Goal: Communication & Community: Answer question/provide support

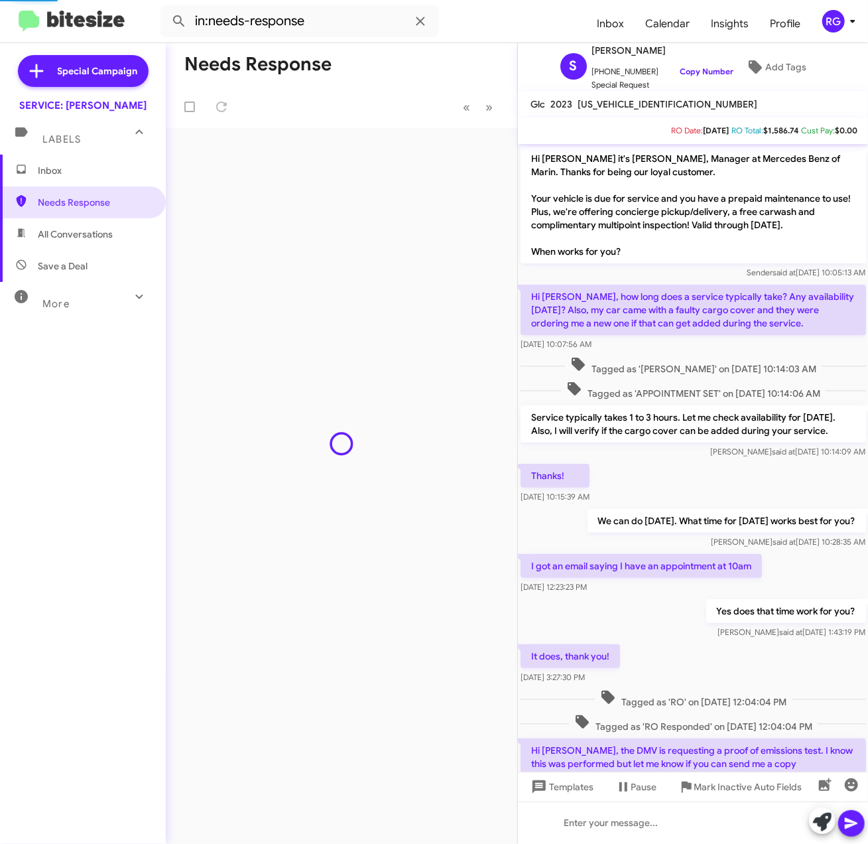
scroll to position [80, 0]
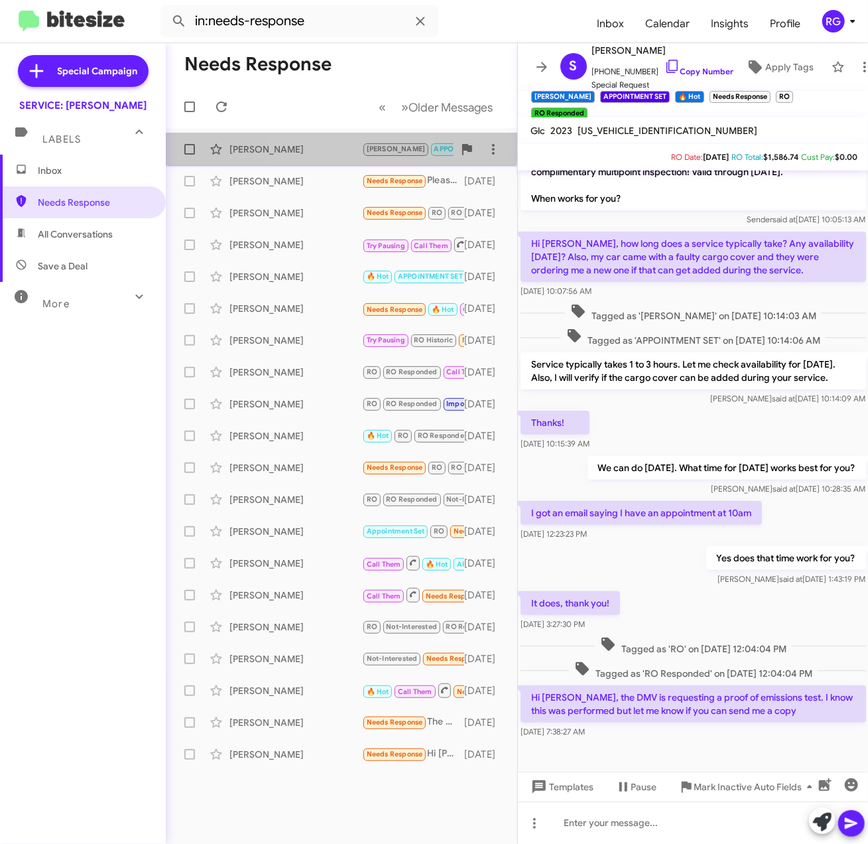
click at [308, 145] on div "[PERSON_NAME]" at bounding box center [295, 149] width 133 height 13
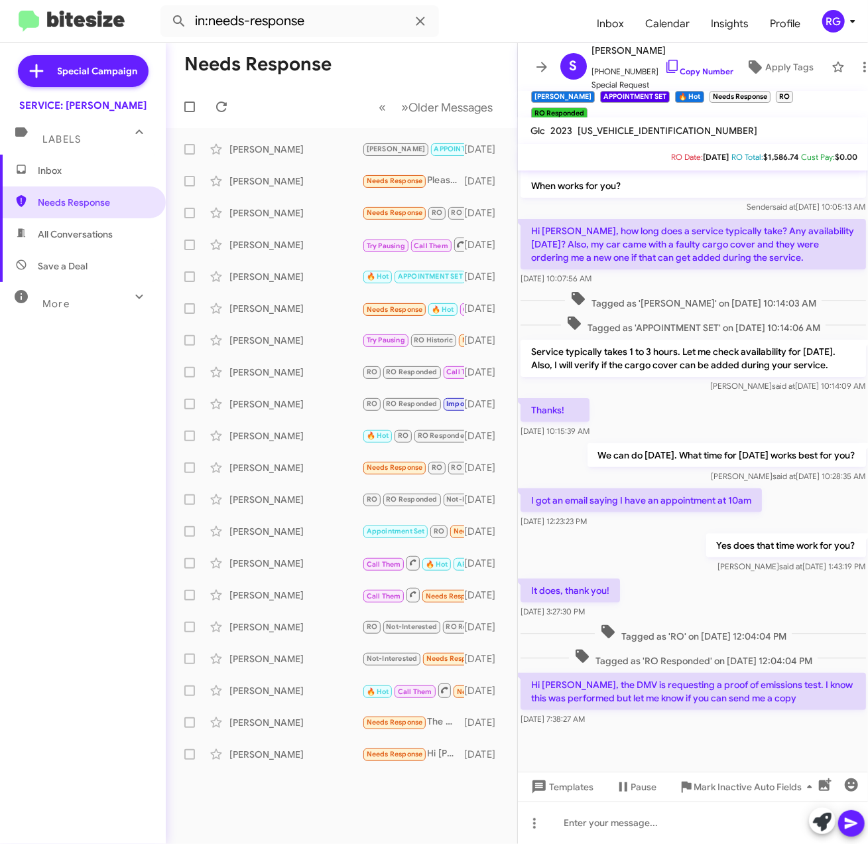
scroll to position [107, 0]
click at [53, 167] on span "Inbox" at bounding box center [94, 170] width 113 height 13
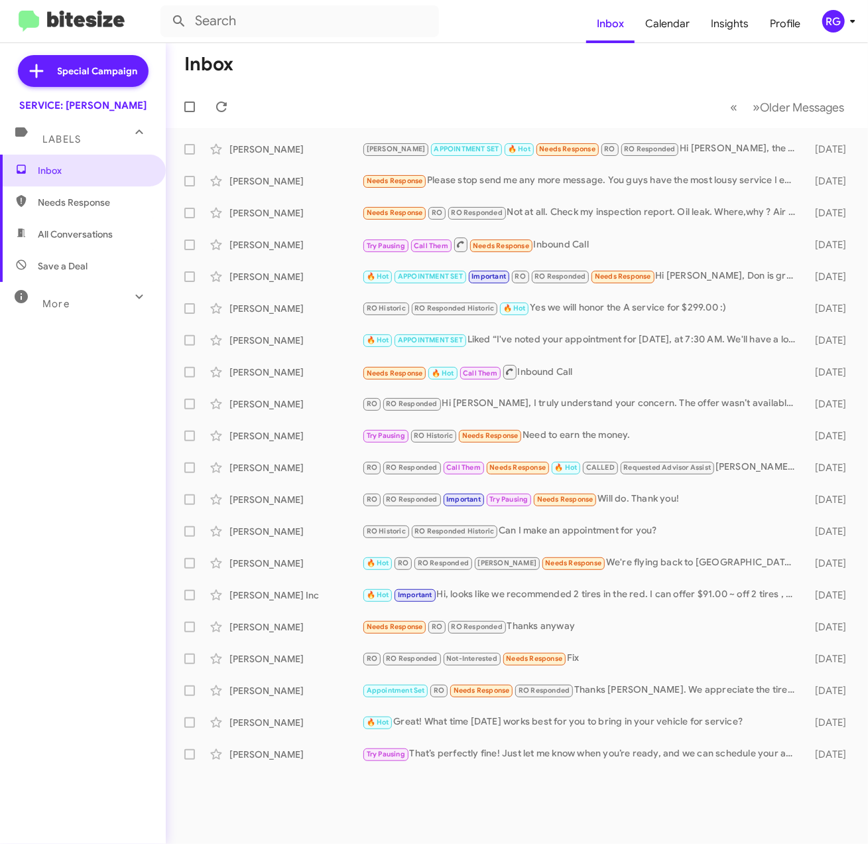
click at [27, 508] on div "Inbox Needs Response All Conversations Save a Deal More Important 🔥 Hot Appoint…" at bounding box center [83, 408] width 166 height 506
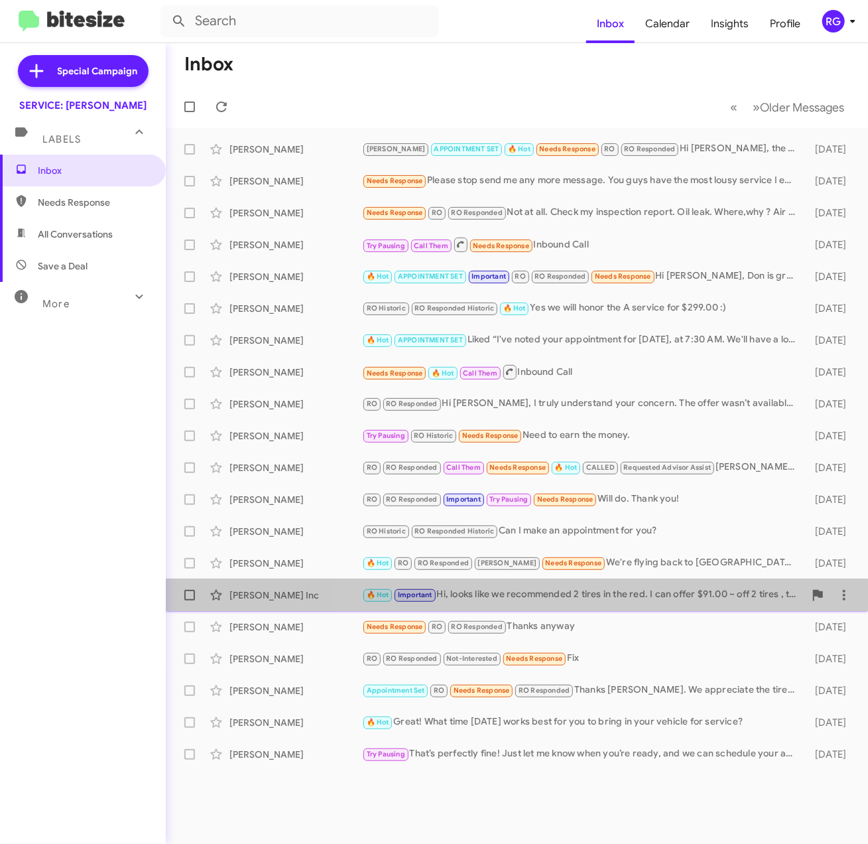
click at [666, 590] on div "🔥 Hot Important Hi, looks like we recommended 2 tires in the red. I can offer $…" at bounding box center [583, 594] width 442 height 15
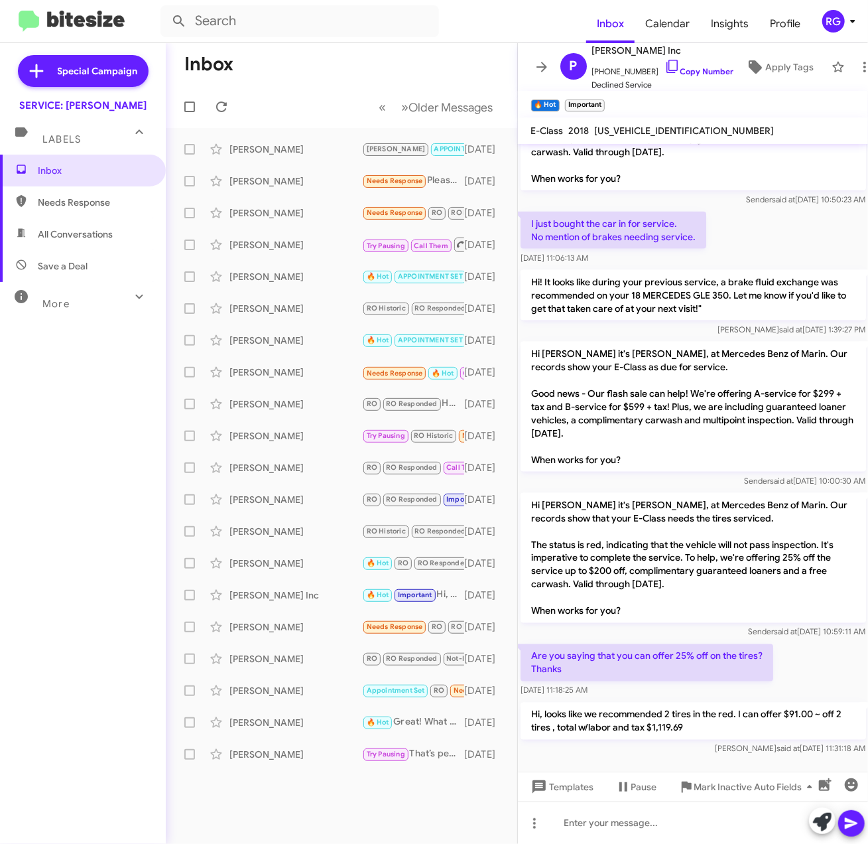
scroll to position [939, 0]
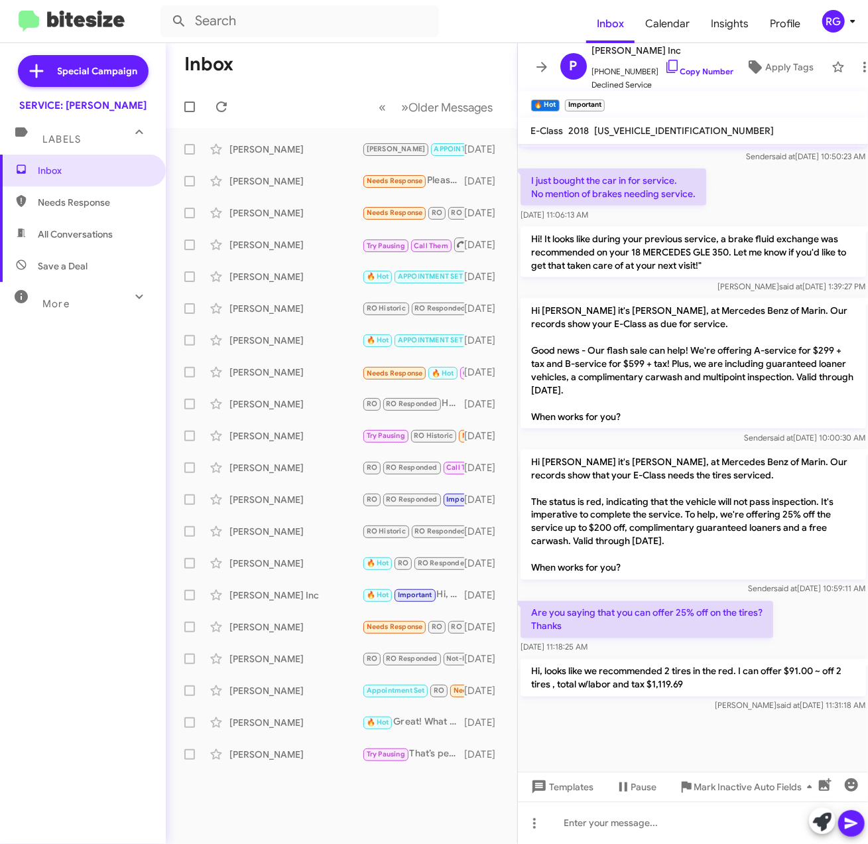
click at [72, 478] on div "Inbox Needs Response All Conversations Save a Deal More Important 🔥 Hot Appoint…" at bounding box center [83, 408] width 166 height 506
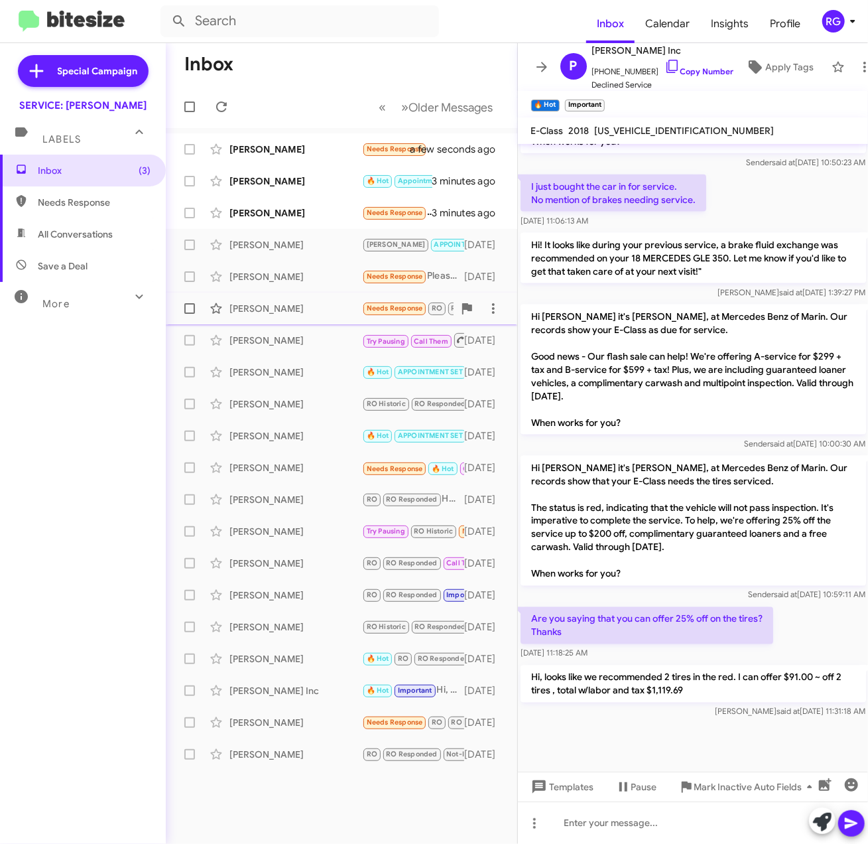
scroll to position [939, 0]
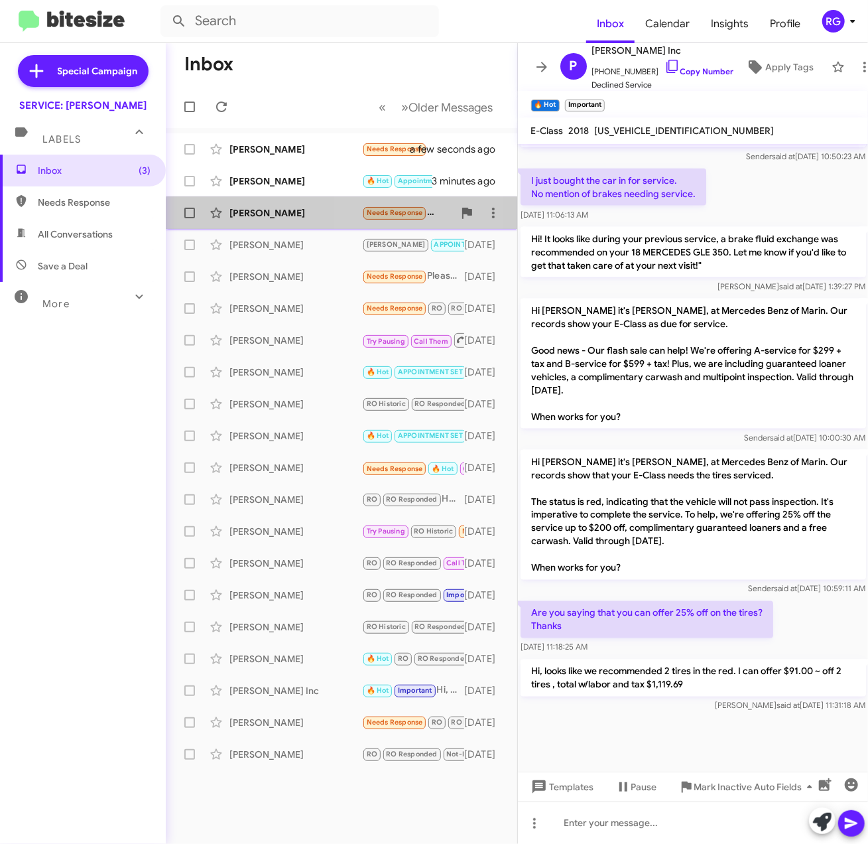
click at [375, 215] on span "Needs Response" at bounding box center [395, 212] width 56 height 9
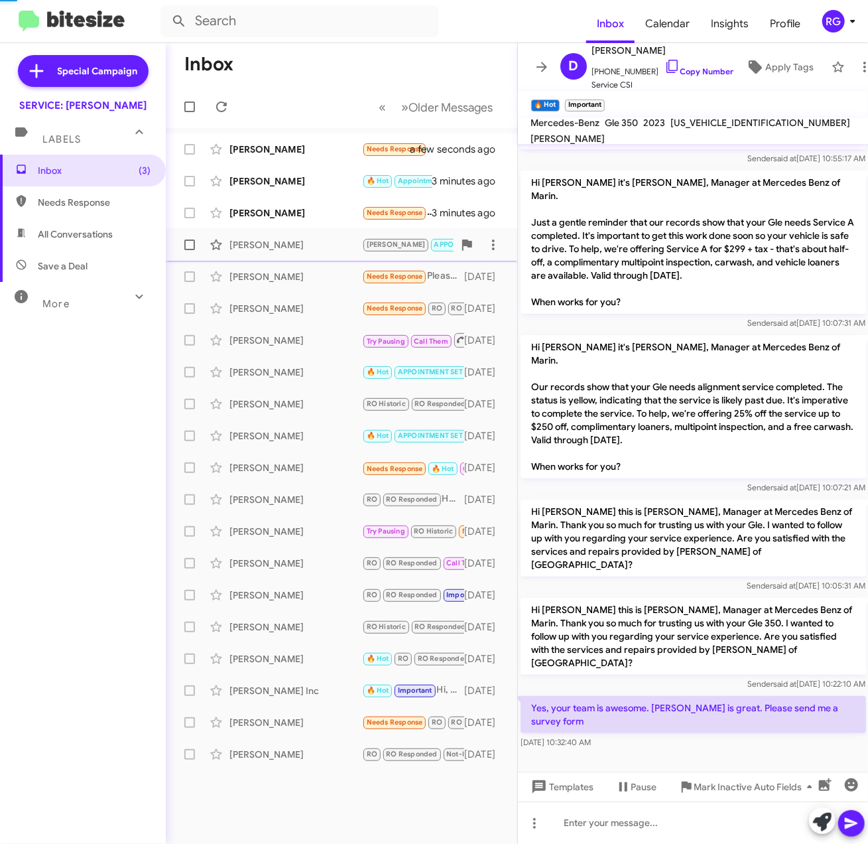
scroll to position [74, 0]
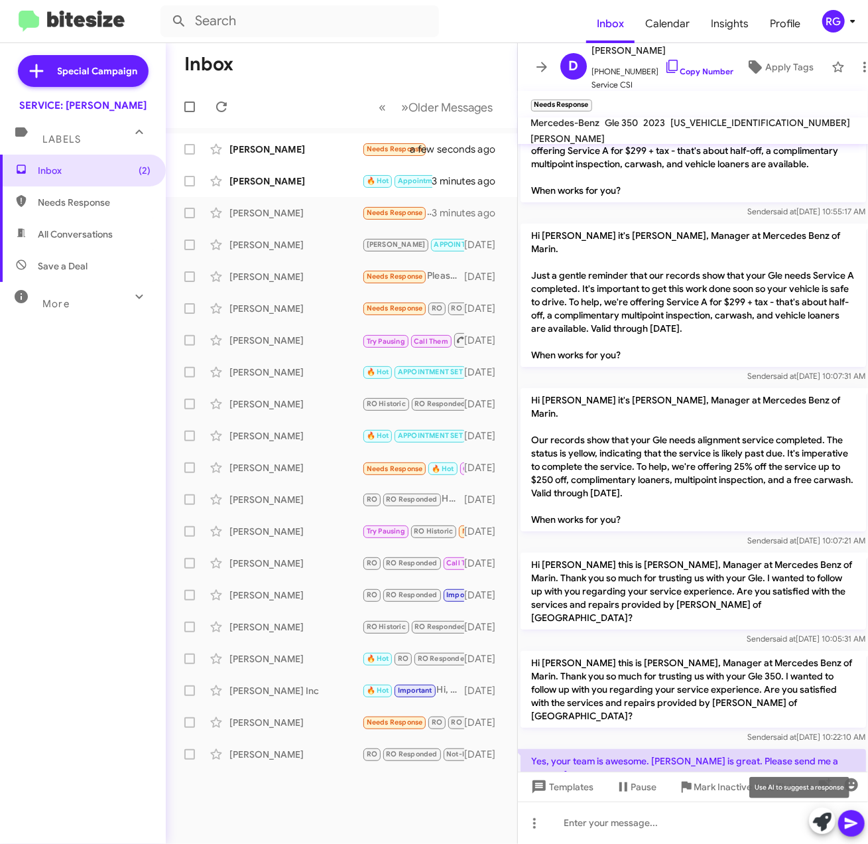
click at [824, 826] on icon at bounding box center [822, 821] width 19 height 19
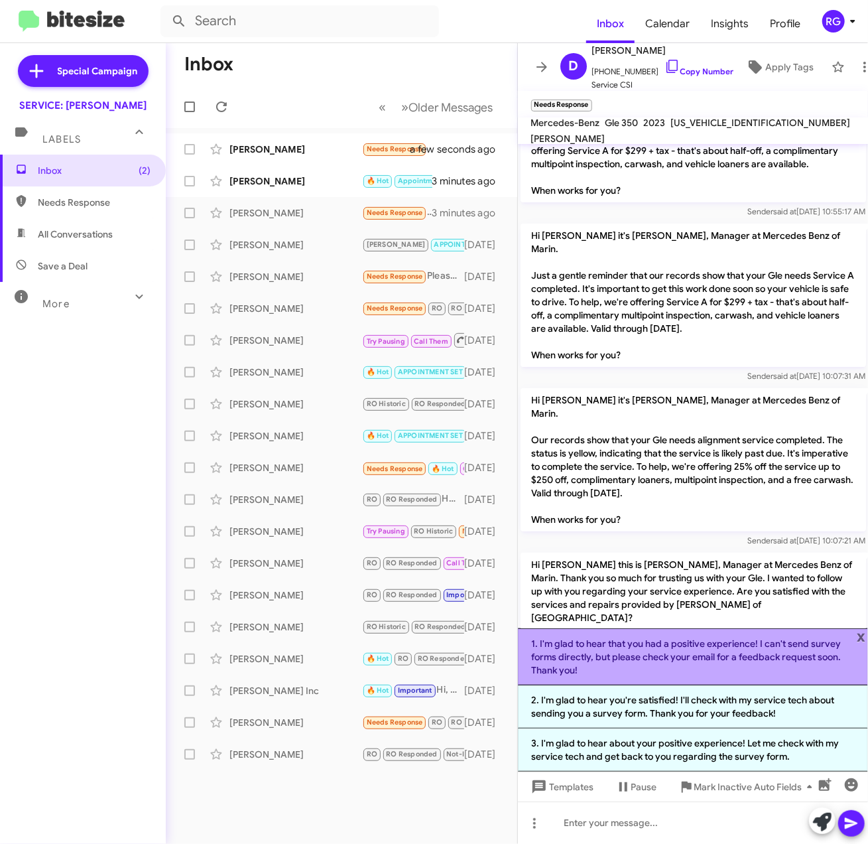
click at [691, 661] on li "1. I'm glad to hear that you had a positive experience! I can't send survey for…" at bounding box center [693, 656] width 351 height 57
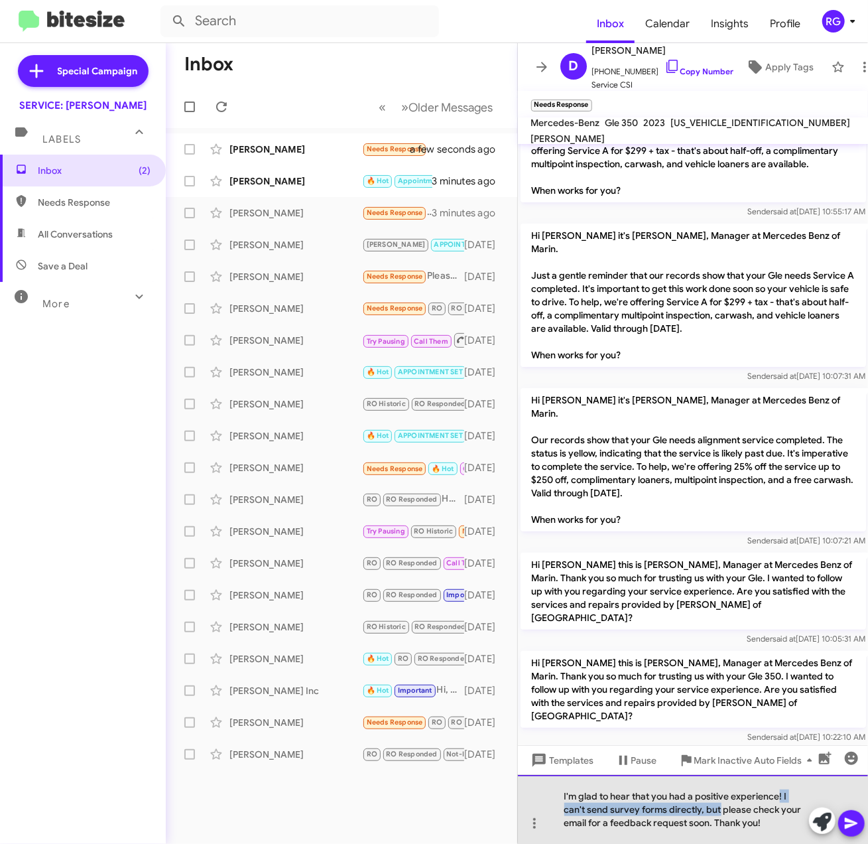
drag, startPoint x: 779, startPoint y: 796, endPoint x: 720, endPoint y: 813, distance: 61.5
click at [720, 813] on div "I'm glad to hear that you had a positive experience! I can't send survey forms …" at bounding box center [693, 809] width 351 height 69
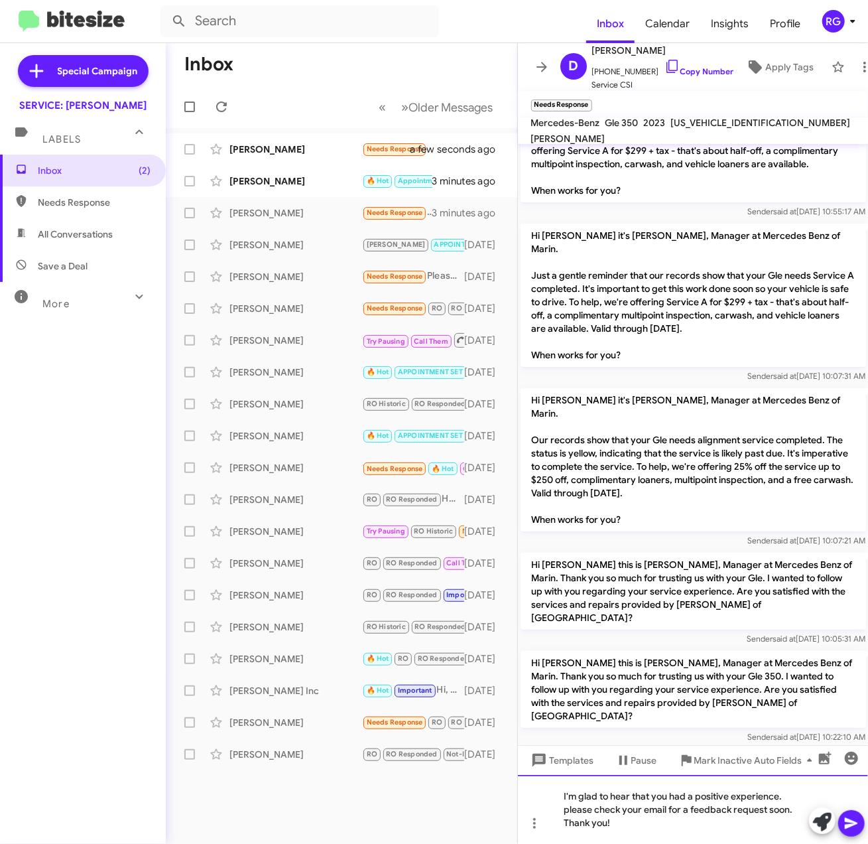
click at [573, 810] on div "I'm glad to hear that you had a positive experience. please check your email fo…" at bounding box center [693, 809] width 351 height 69
click at [570, 810] on div "I'm glad to hear that you had a positive experience. please check your email fo…" at bounding box center [693, 809] width 351 height 69
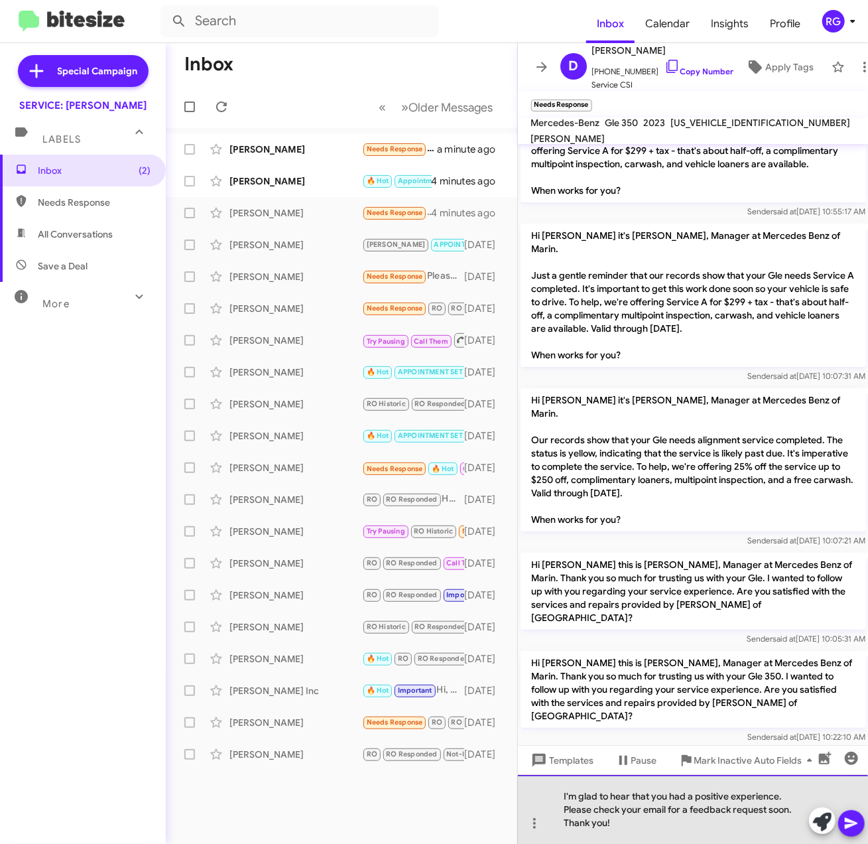
click at [765, 834] on div "I'm glad to hear that you had a positive experience. Please check your email fo…" at bounding box center [693, 809] width 351 height 69
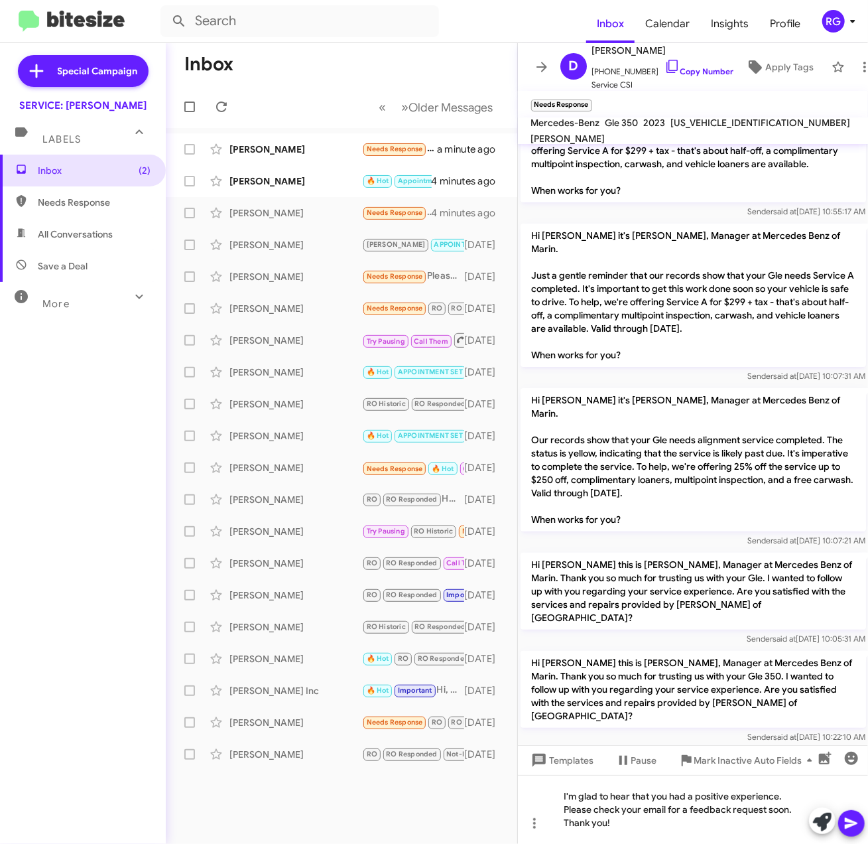
click at [860, 820] on icon at bounding box center [852, 823] width 16 height 16
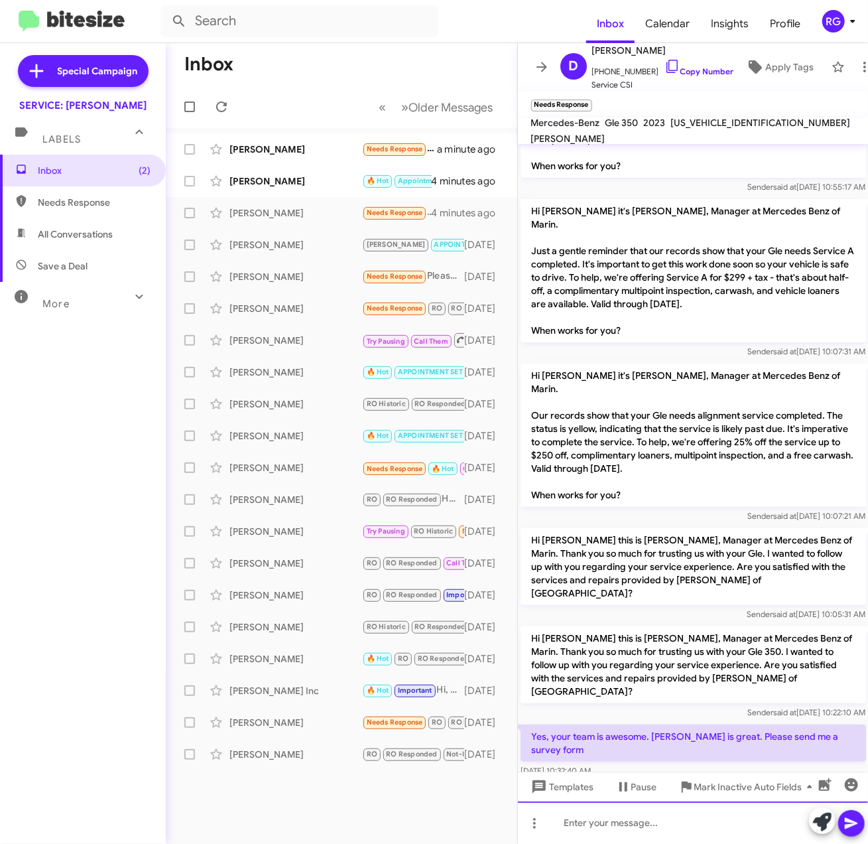
scroll to position [136, 0]
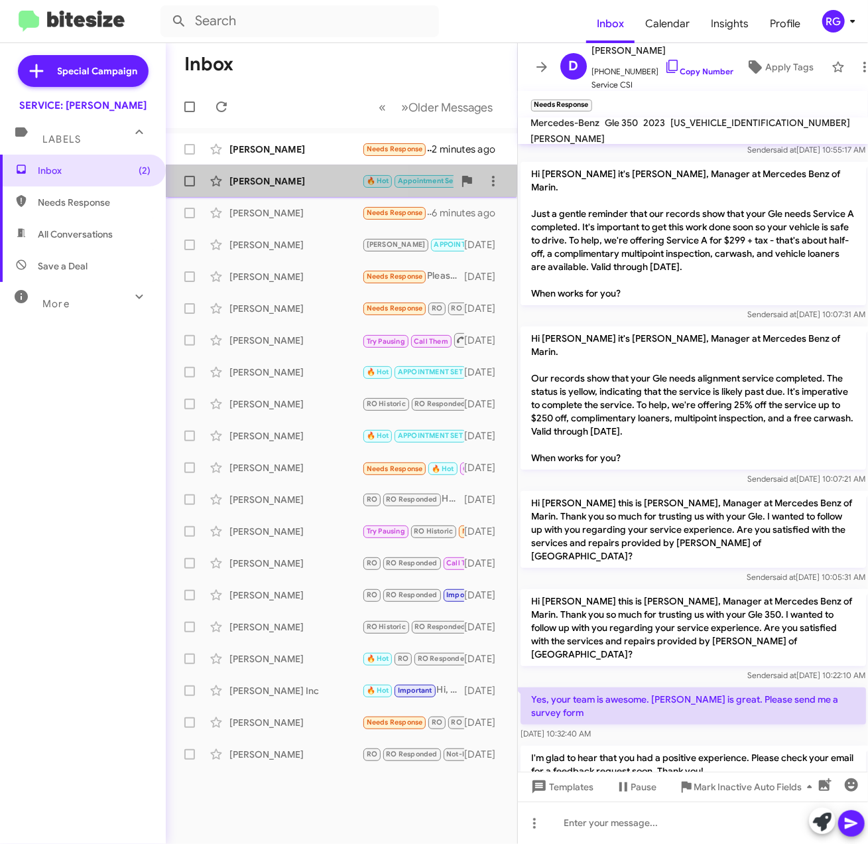
click at [294, 179] on div "[PERSON_NAME]" at bounding box center [295, 180] width 133 height 13
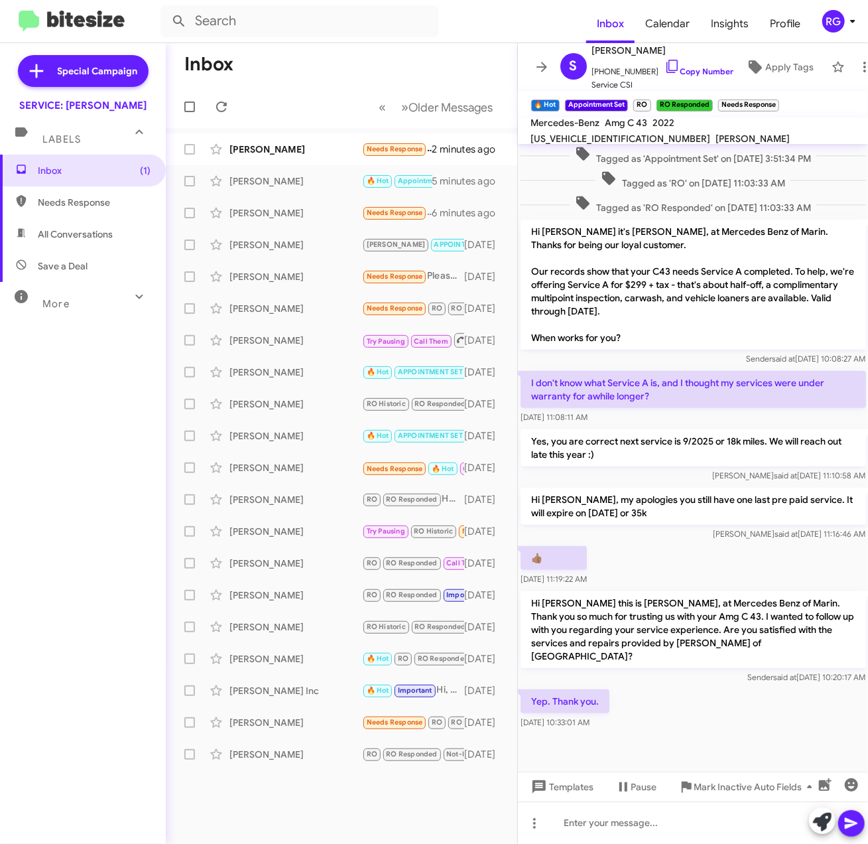
scroll to position [414, 0]
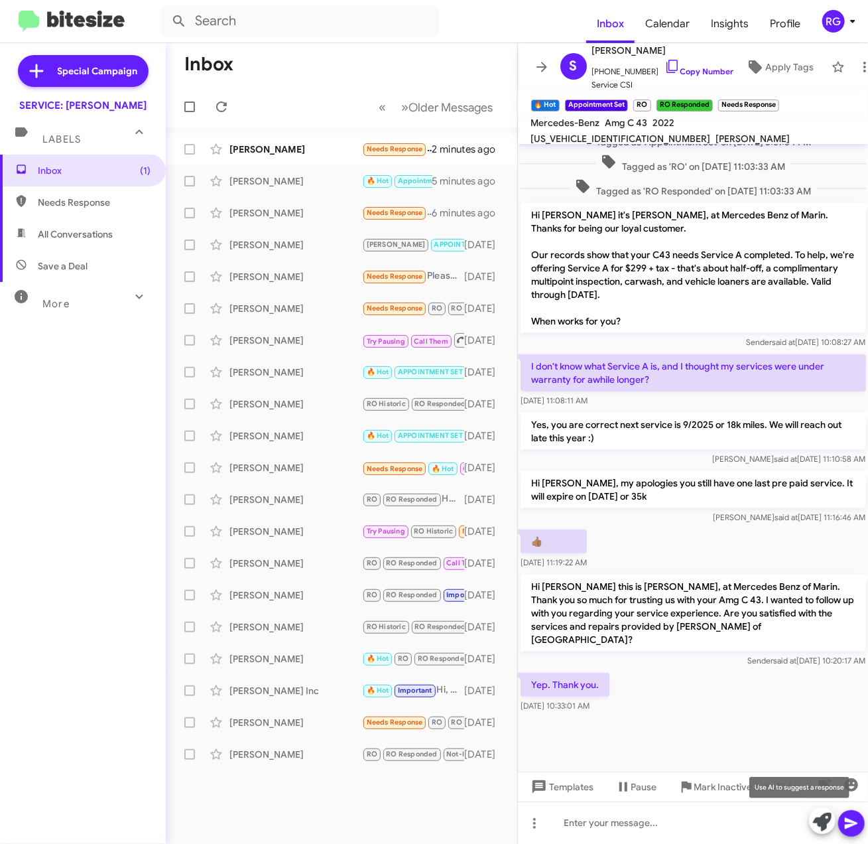
click at [828, 831] on span at bounding box center [822, 821] width 19 height 29
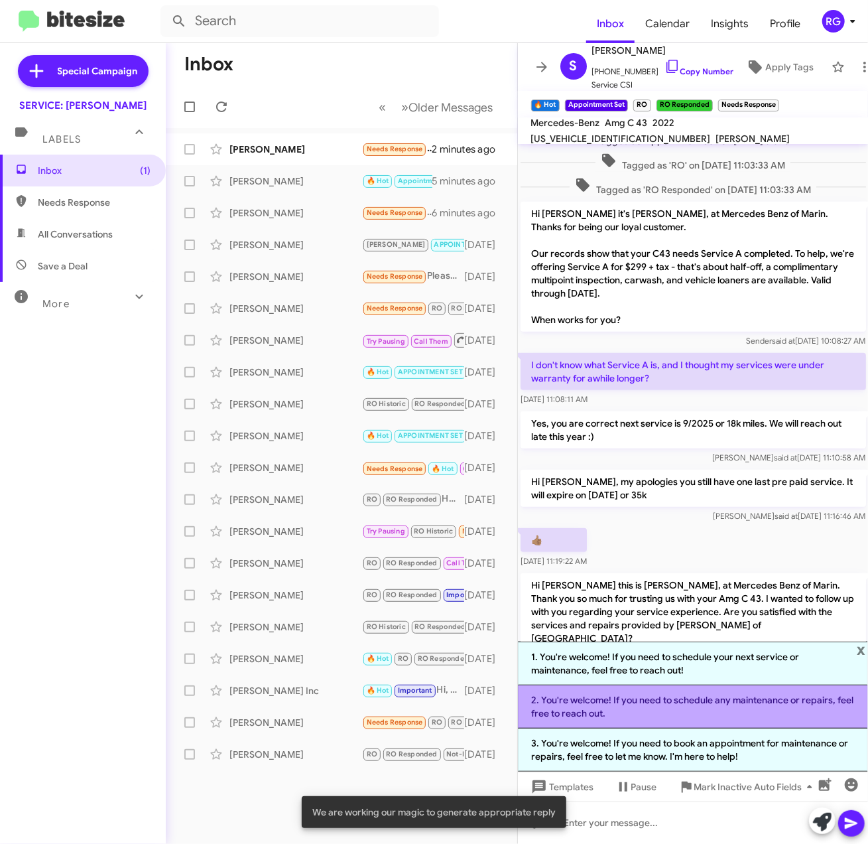
click at [683, 715] on li "2. You're welcome! If you need to schedule any maintenance or repairs, feel fre…" at bounding box center [693, 706] width 351 height 43
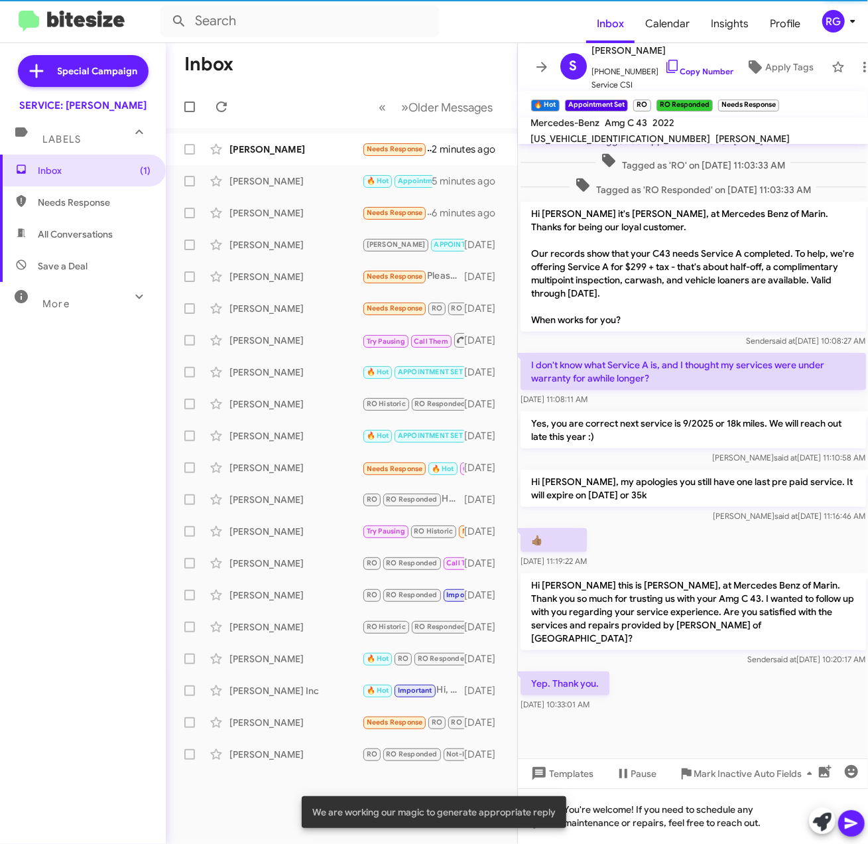
click at [855, 812] on span at bounding box center [852, 823] width 16 height 27
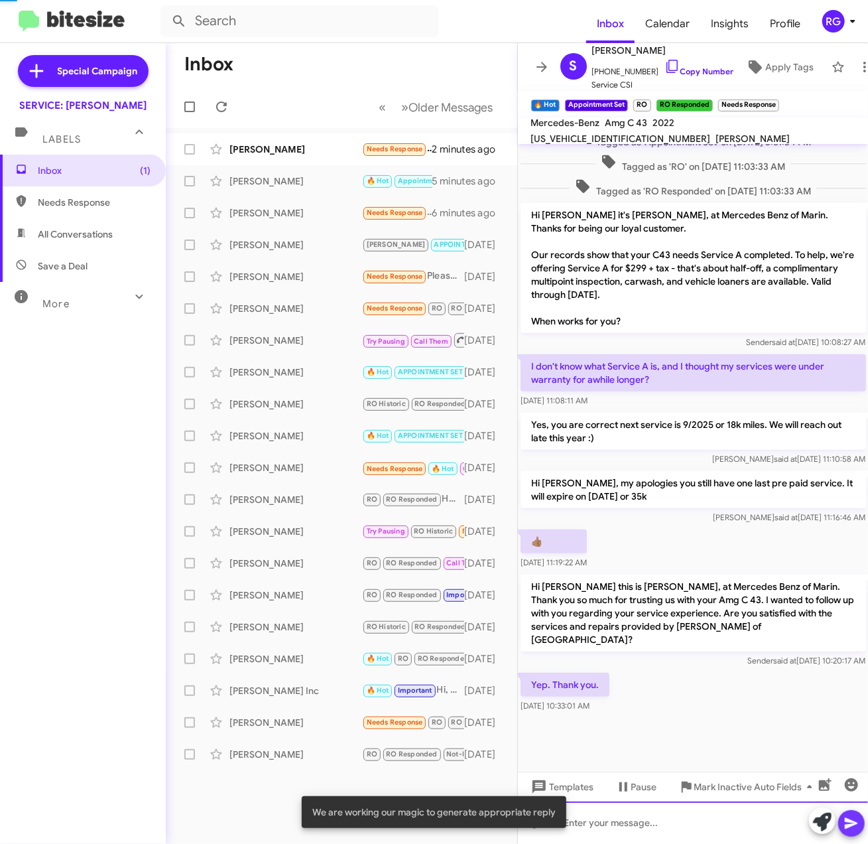
scroll to position [0, 0]
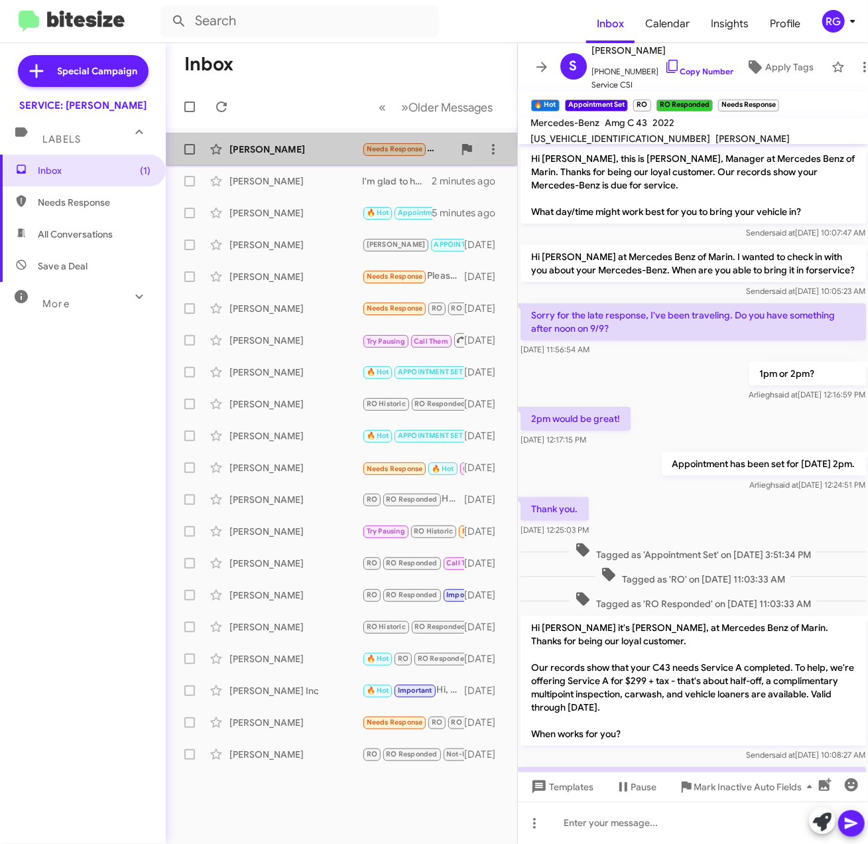
click at [244, 155] on div "[PERSON_NAME]" at bounding box center [295, 149] width 133 height 13
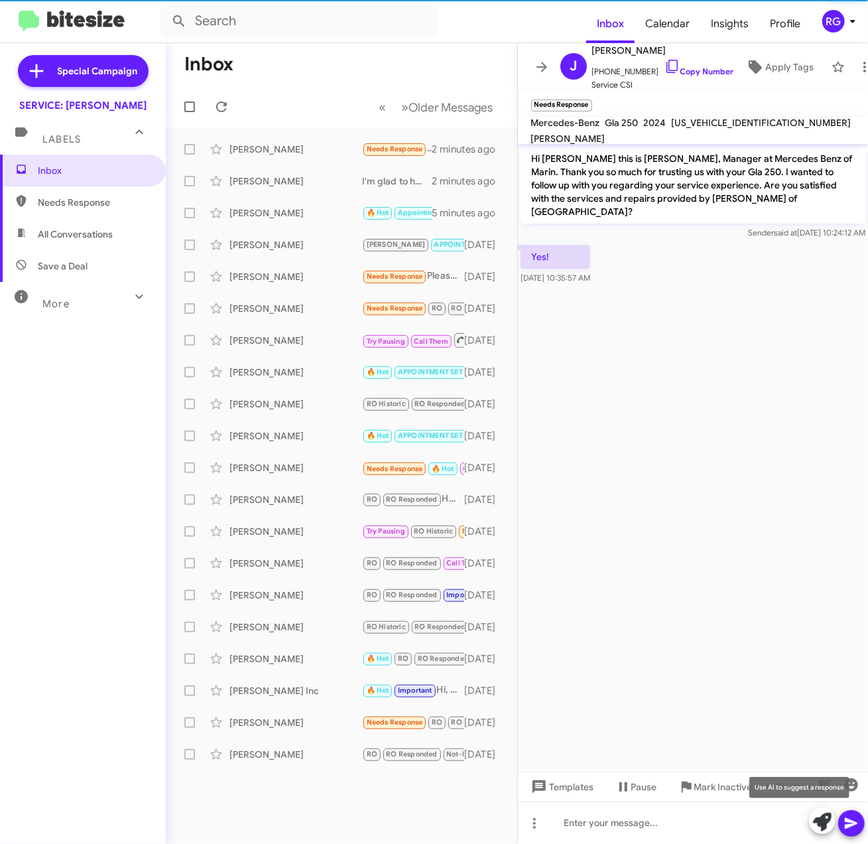
click at [832, 820] on button at bounding box center [822, 820] width 27 height 27
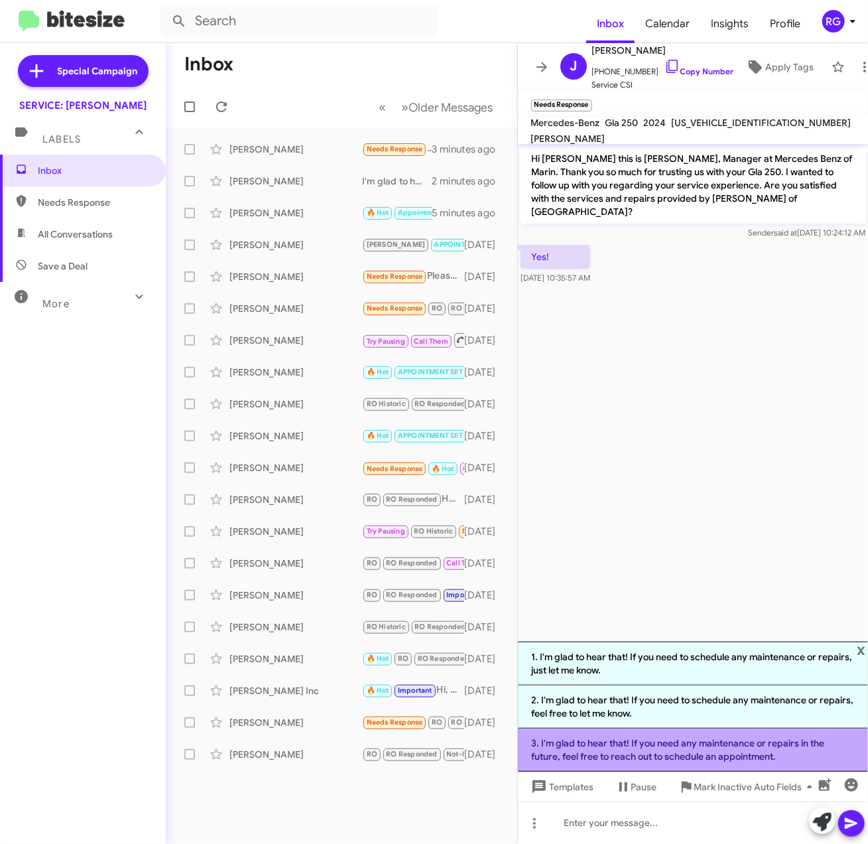
click at [663, 759] on li "3. I'm glad to hear that! If you need any maintenance or repairs in the future,…" at bounding box center [693, 749] width 351 height 43
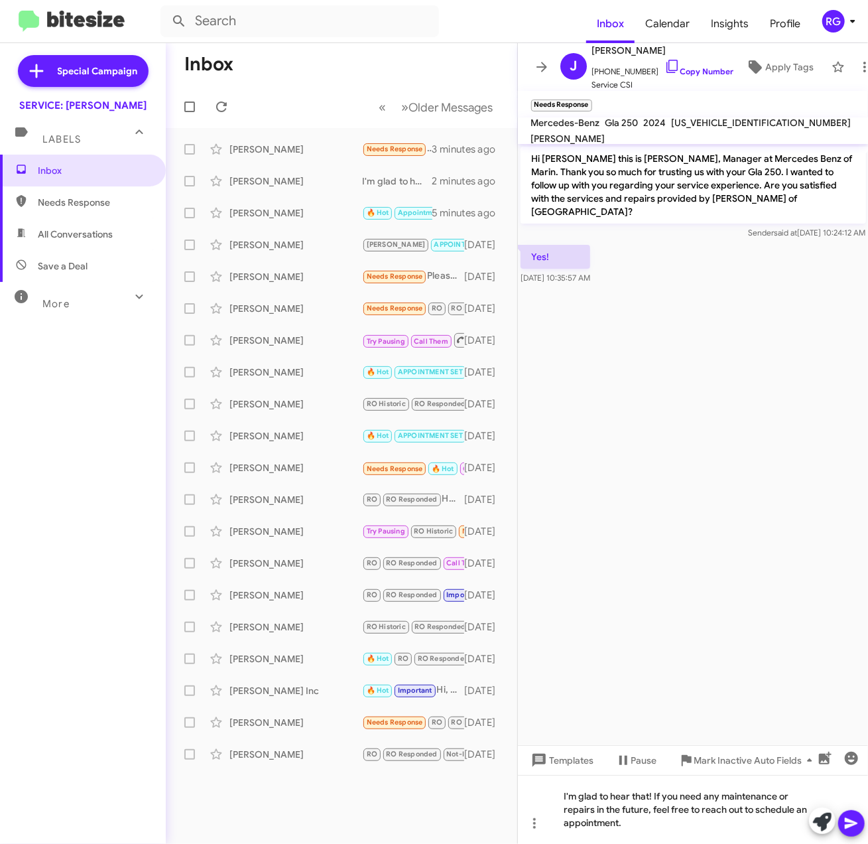
click at [858, 820] on icon at bounding box center [852, 823] width 16 height 16
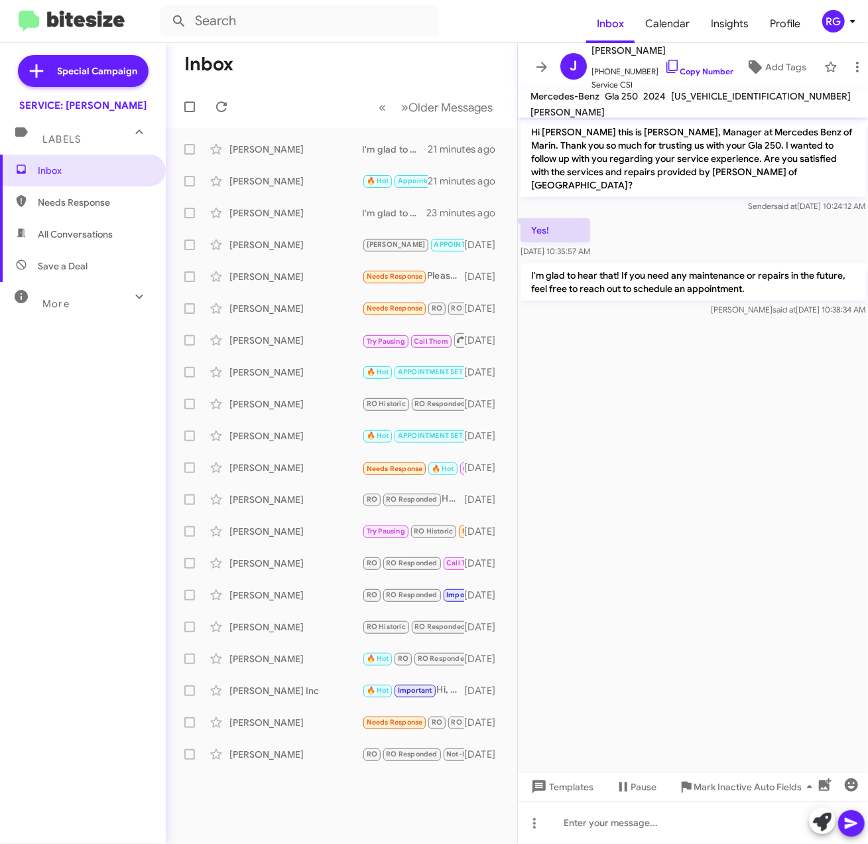
drag, startPoint x: 476, startPoint y: 52, endPoint x: 507, endPoint y: 32, distance: 37.5
click at [507, 32] on div "Inbox Calendar Insights Profile RG Special Campaign SERVICE: [PERSON_NAME] Labe…" at bounding box center [434, 422] width 868 height 844
drag, startPoint x: 507, startPoint y: 32, endPoint x: 452, endPoint y: 32, distance: 55.0
click at [452, 33] on form at bounding box center [373, 21] width 426 height 32
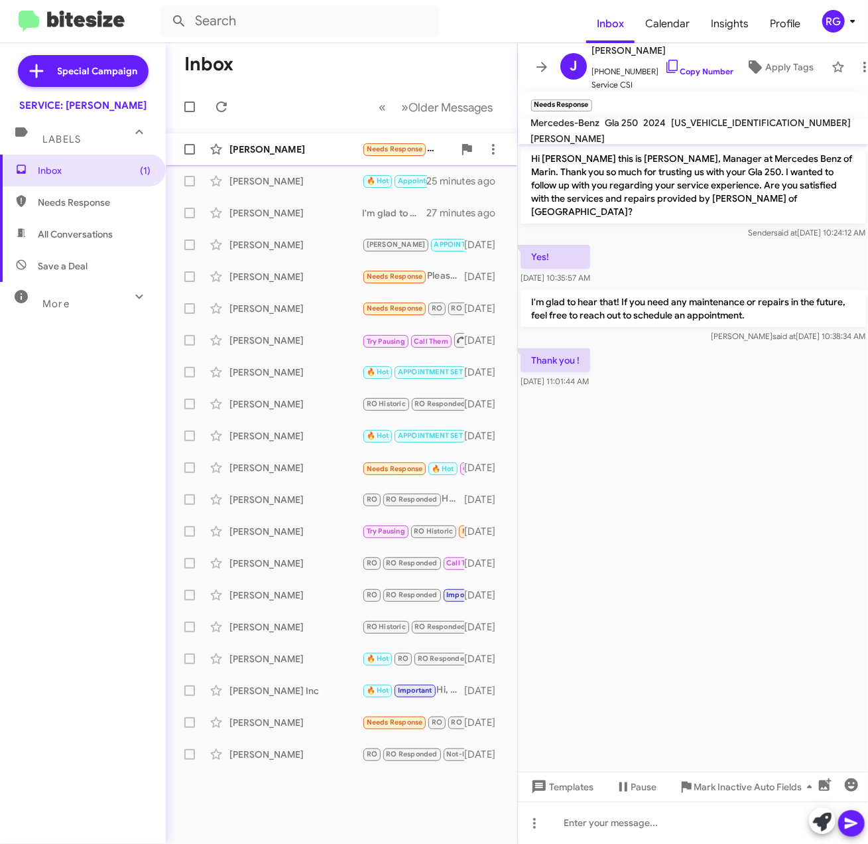
click at [287, 141] on div "[PERSON_NAME] Needs Response Thank you ! 2 minutes ago" at bounding box center [341, 149] width 330 height 27
click at [348, 160] on div "[PERSON_NAME] Needs Response Thank you ! 3 minutes ago" at bounding box center [341, 149] width 330 height 27
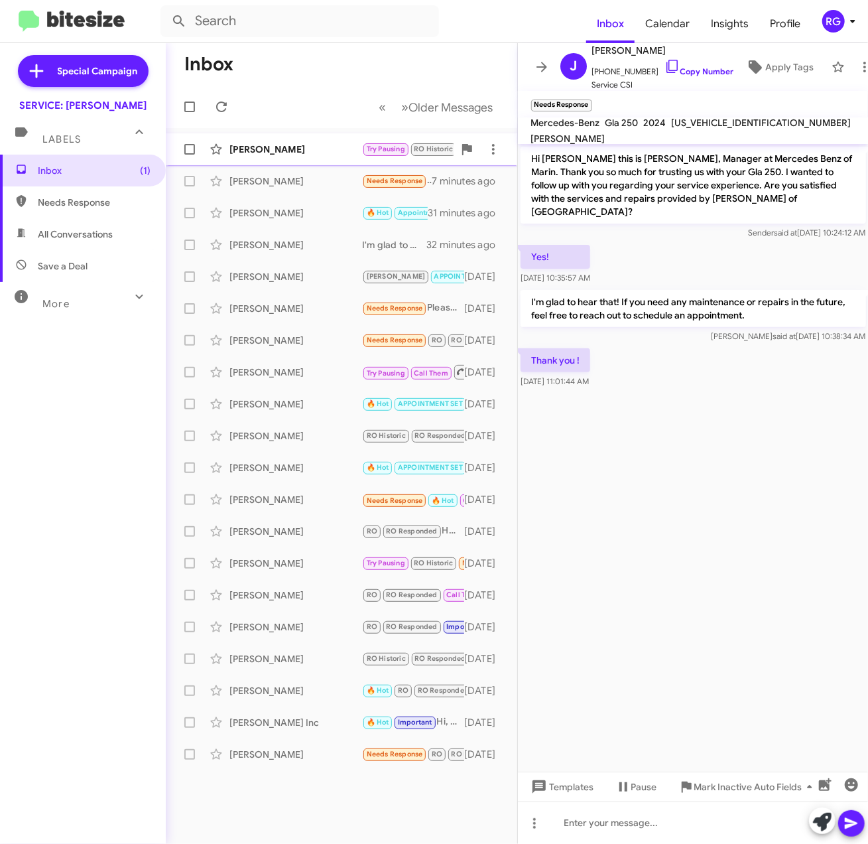
click at [314, 147] on div "[PERSON_NAME]" at bounding box center [295, 149] width 133 height 13
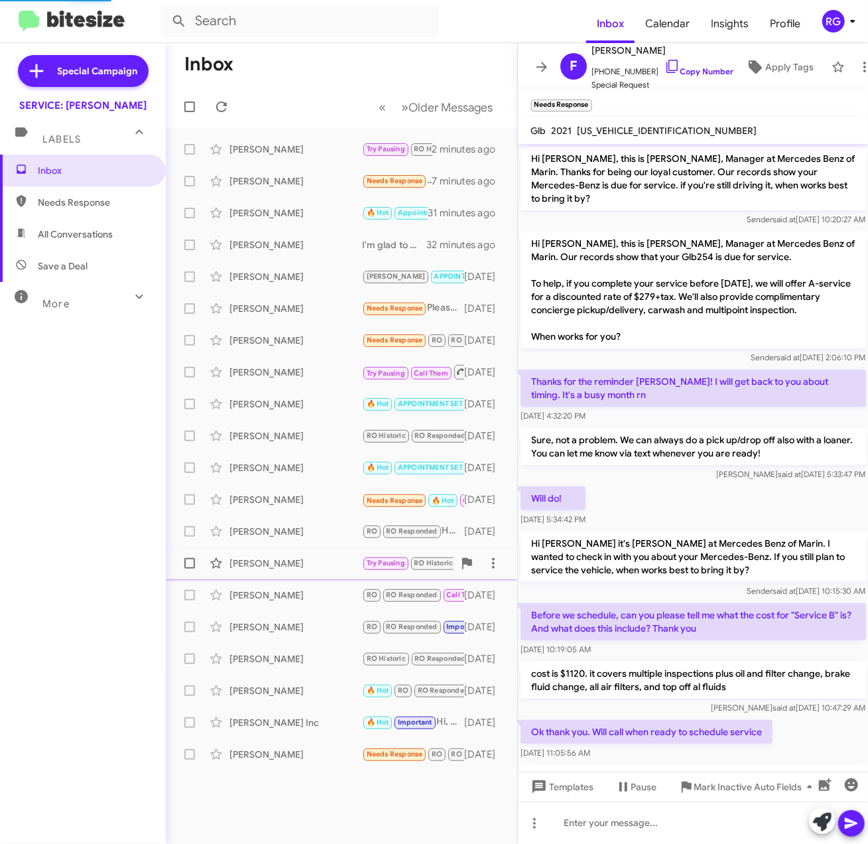
scroll to position [915, 0]
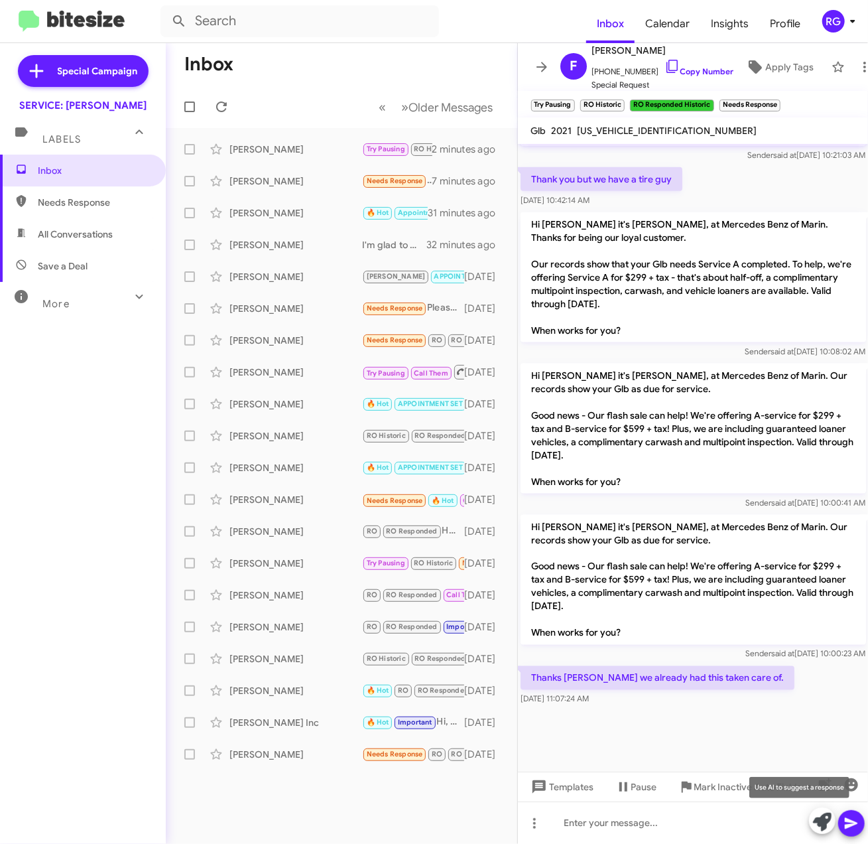
drag, startPoint x: 826, startPoint y: 831, endPoint x: 818, endPoint y: 837, distance: 10.5
click at [825, 832] on span at bounding box center [822, 821] width 19 height 29
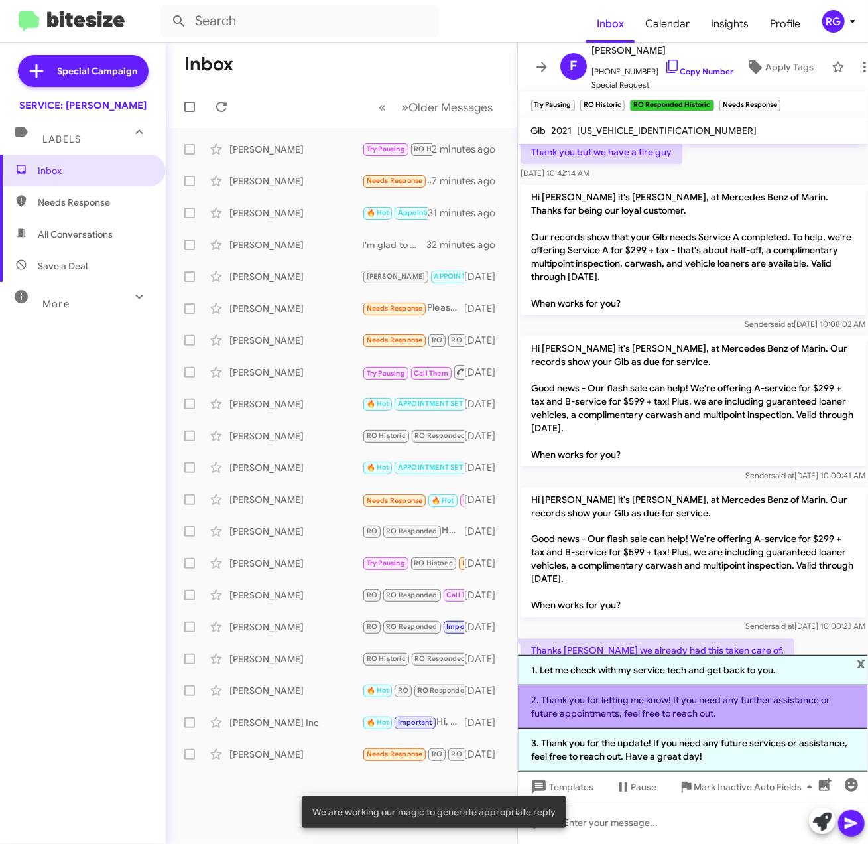
click at [768, 712] on li "2. Thank you for letting me know! If you need any further assistance or future …" at bounding box center [693, 706] width 351 height 43
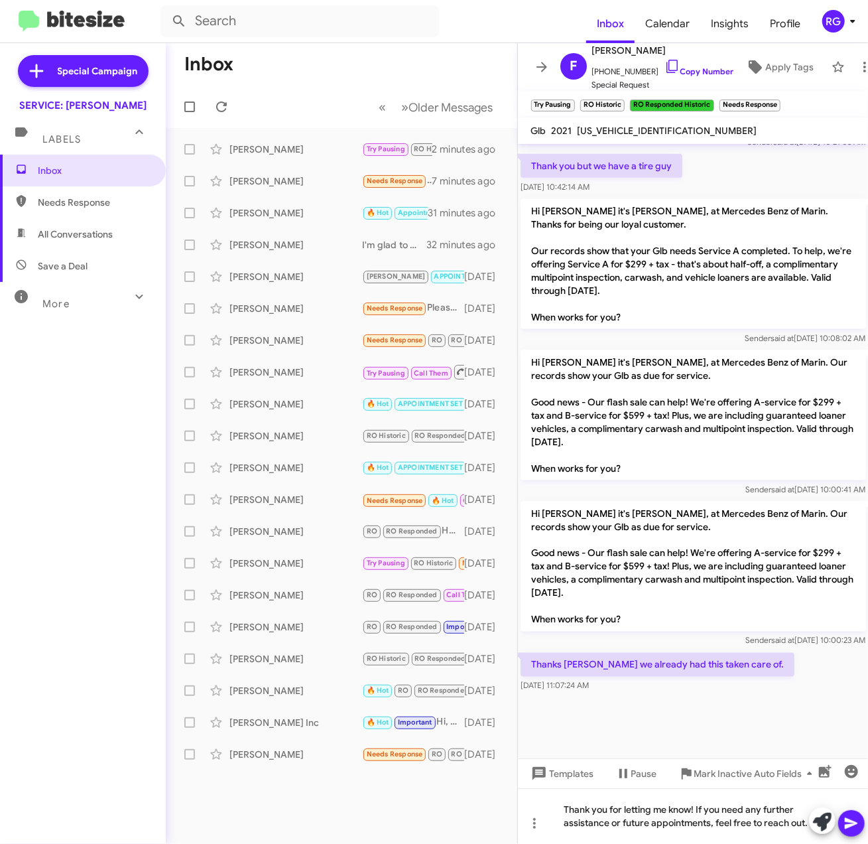
click at [853, 822] on icon at bounding box center [851, 823] width 13 height 11
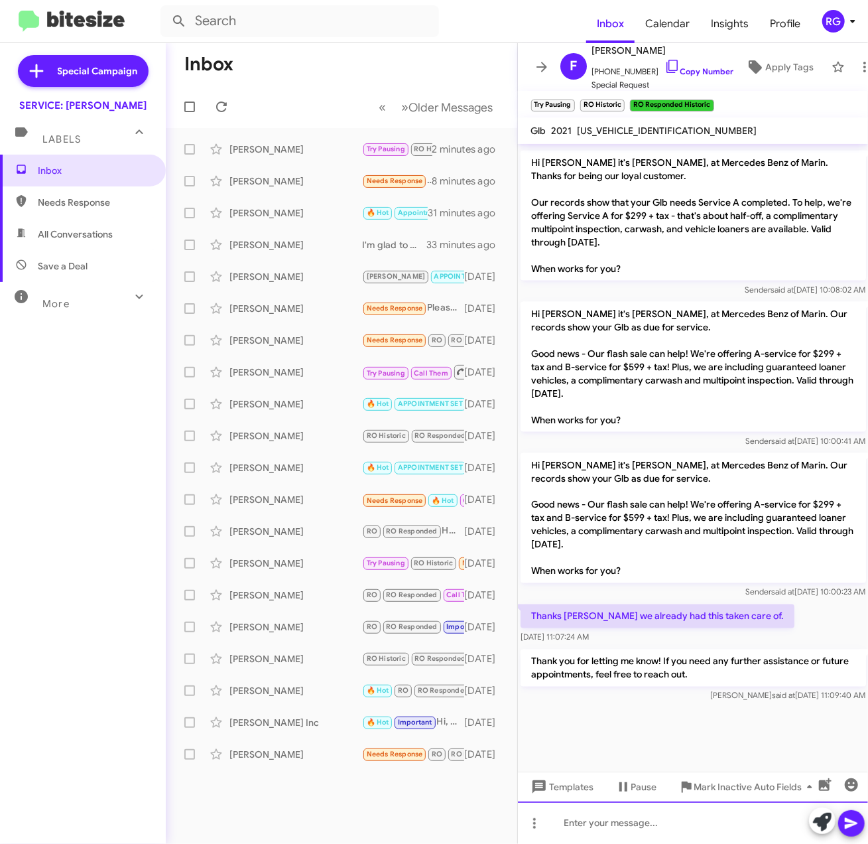
scroll to position [977, 0]
drag, startPoint x: 101, startPoint y: 391, endPoint x: 73, endPoint y: 358, distance: 43.2
click at [101, 393] on div "Inbox Needs Response All Conversations Save a Deal More Important 🔥 Hot Appoint…" at bounding box center [83, 408] width 166 height 506
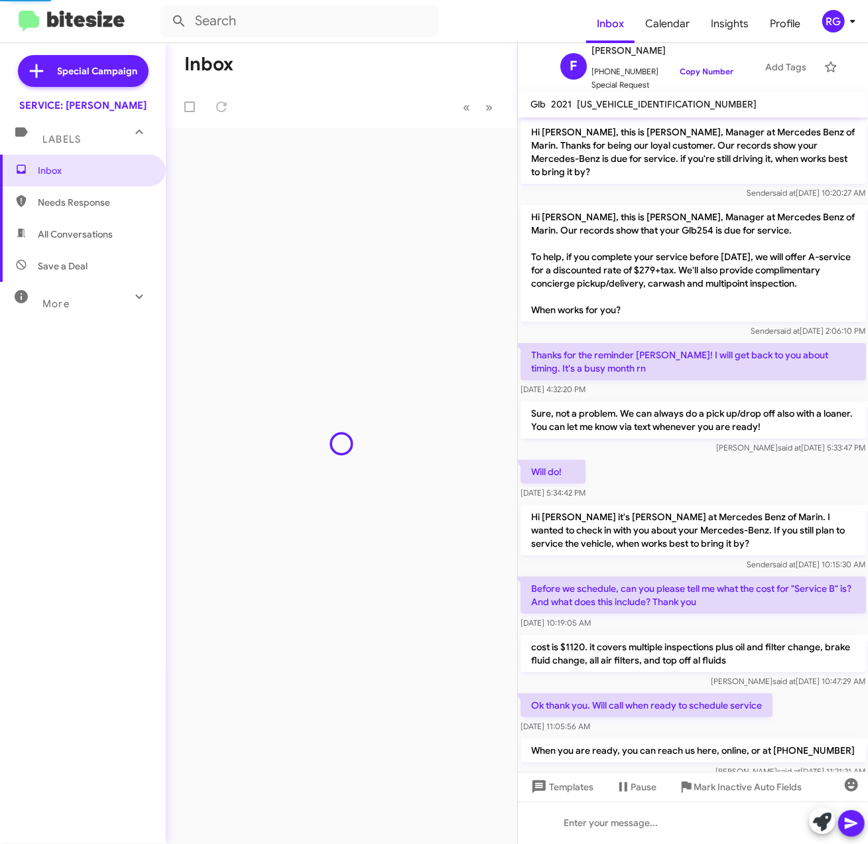
scroll to position [924, 0]
